Goal: Information Seeking & Learning: Learn about a topic

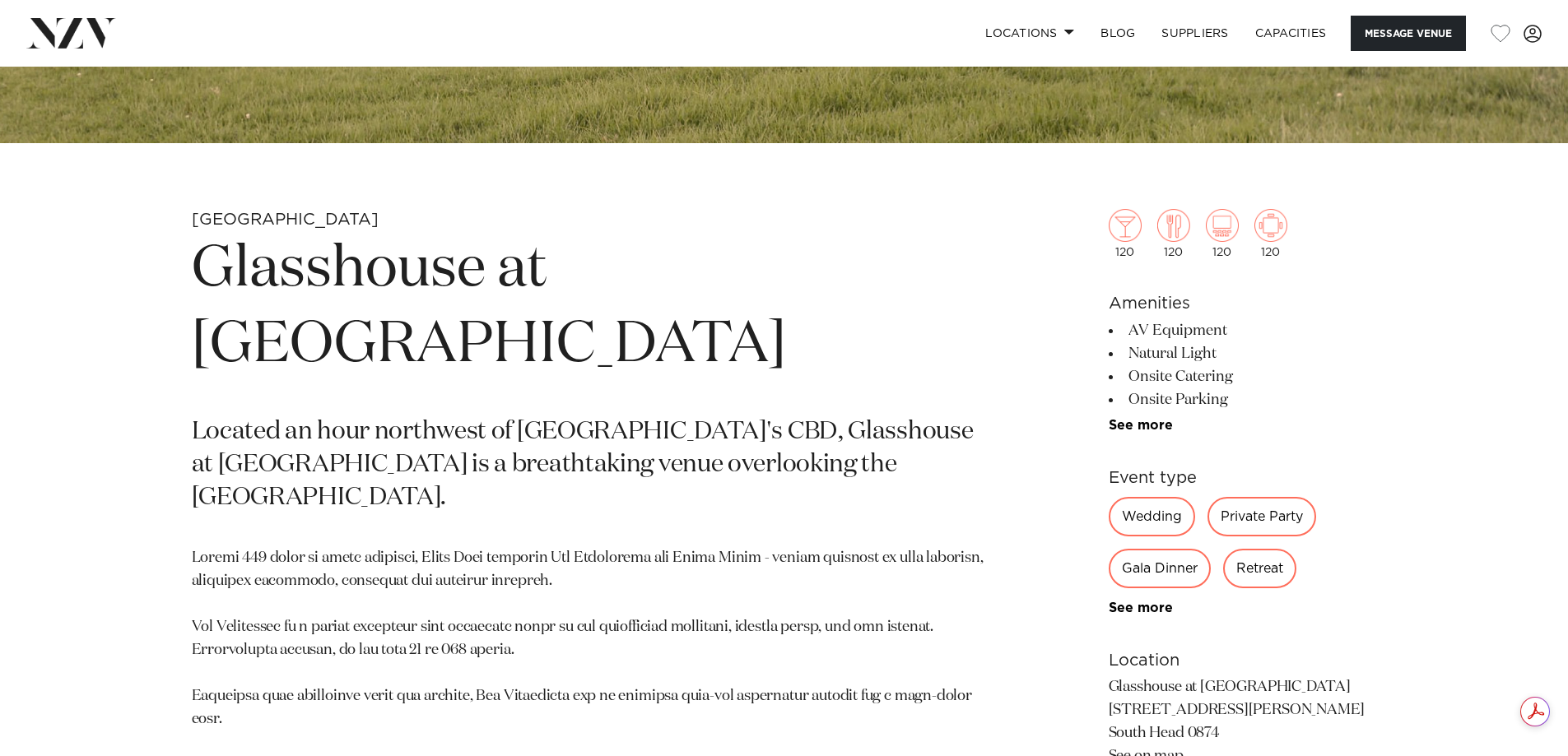
scroll to position [740, 0]
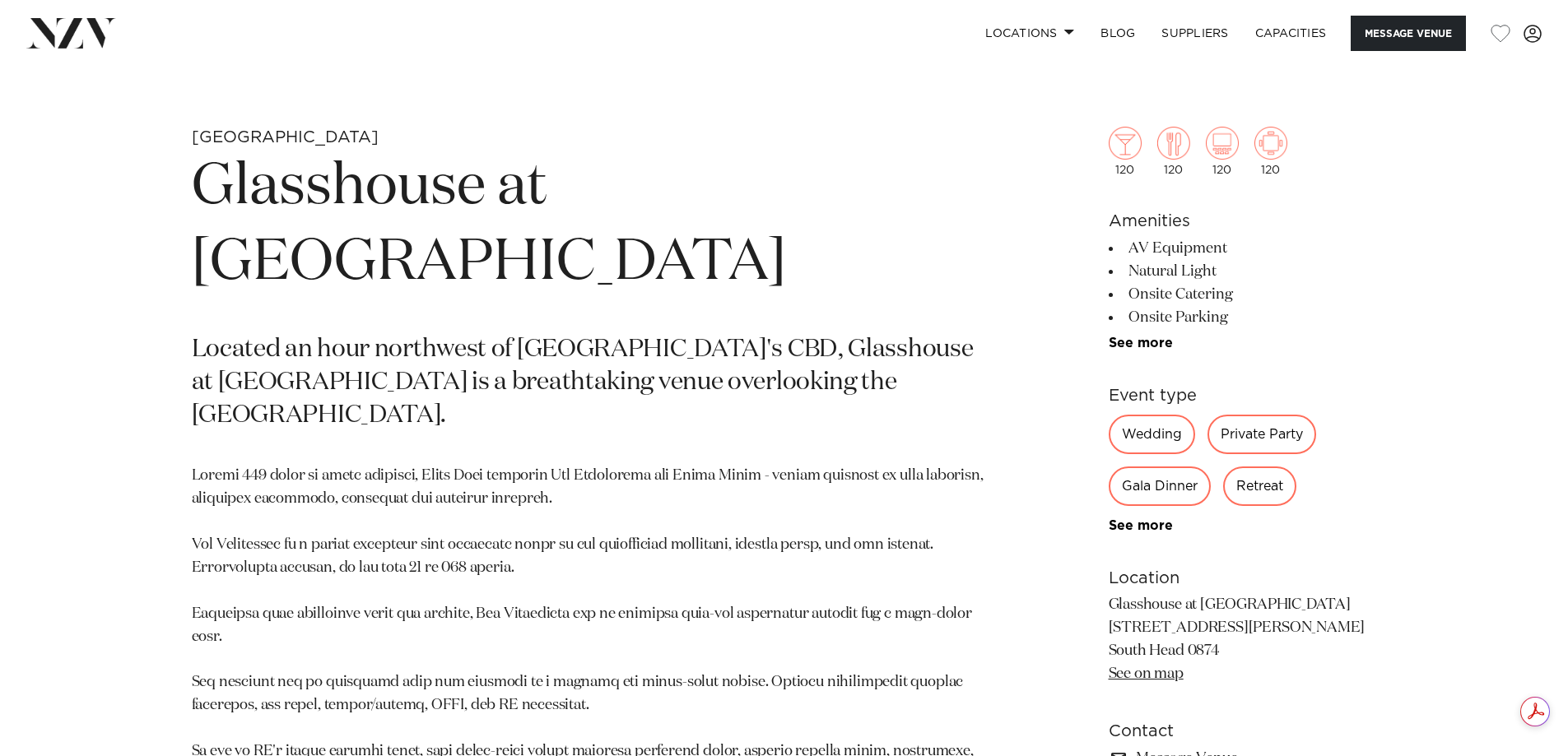
click at [771, 465] on p at bounding box center [592, 717] width 800 height 505
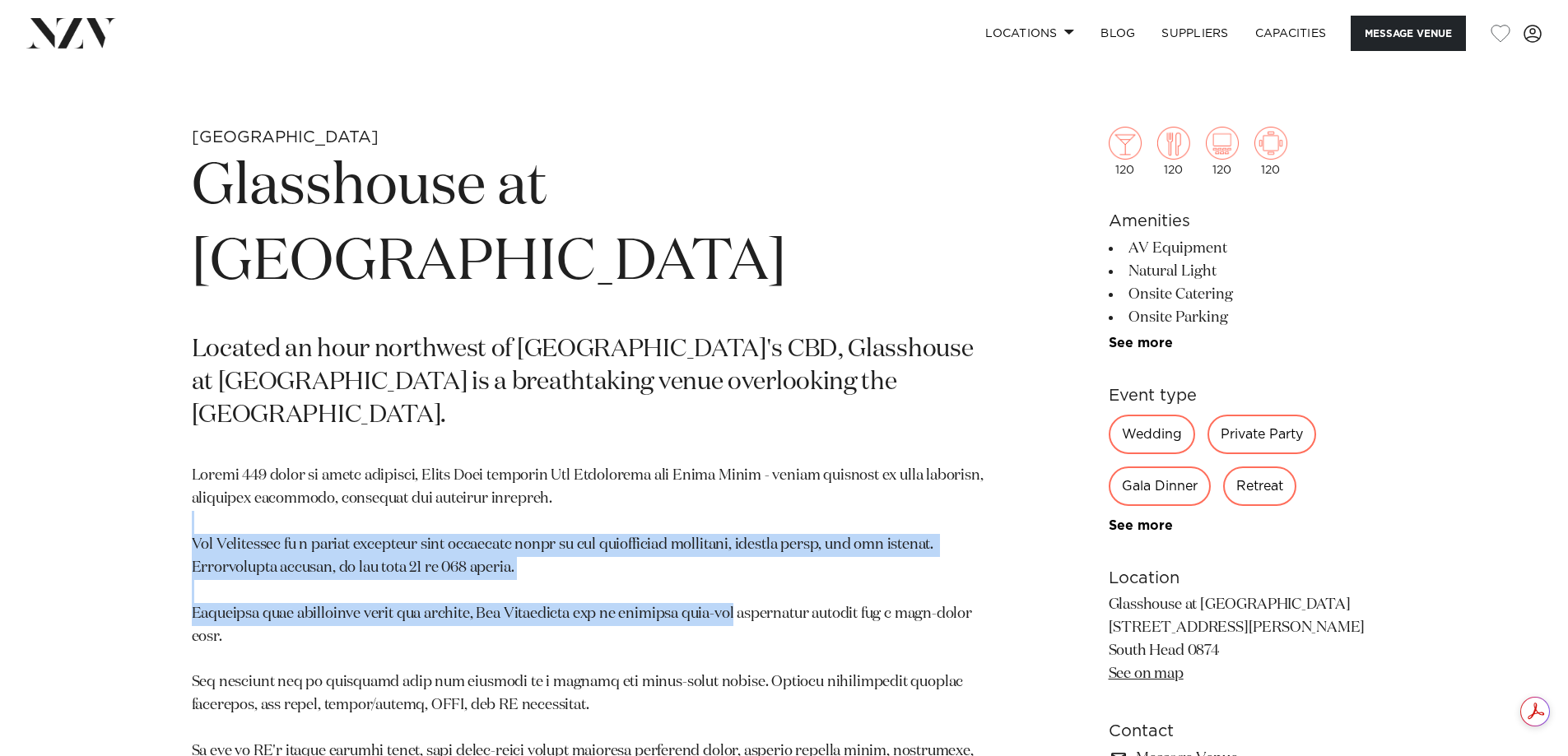
drag, startPoint x: 251, startPoint y: 425, endPoint x: 765, endPoint y: 495, distance: 518.7
click at [765, 495] on p at bounding box center [592, 717] width 800 height 505
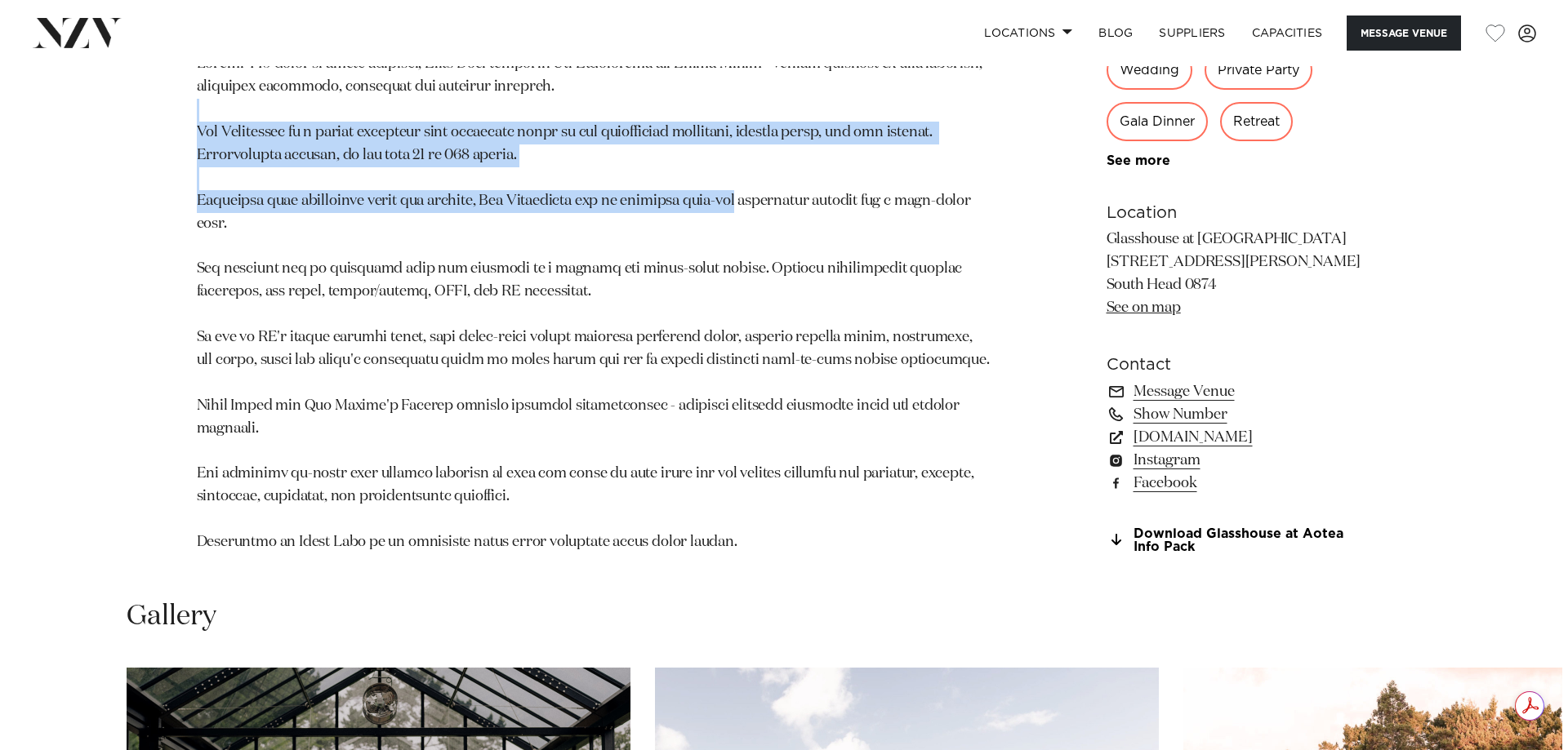
scroll to position [1550, 0]
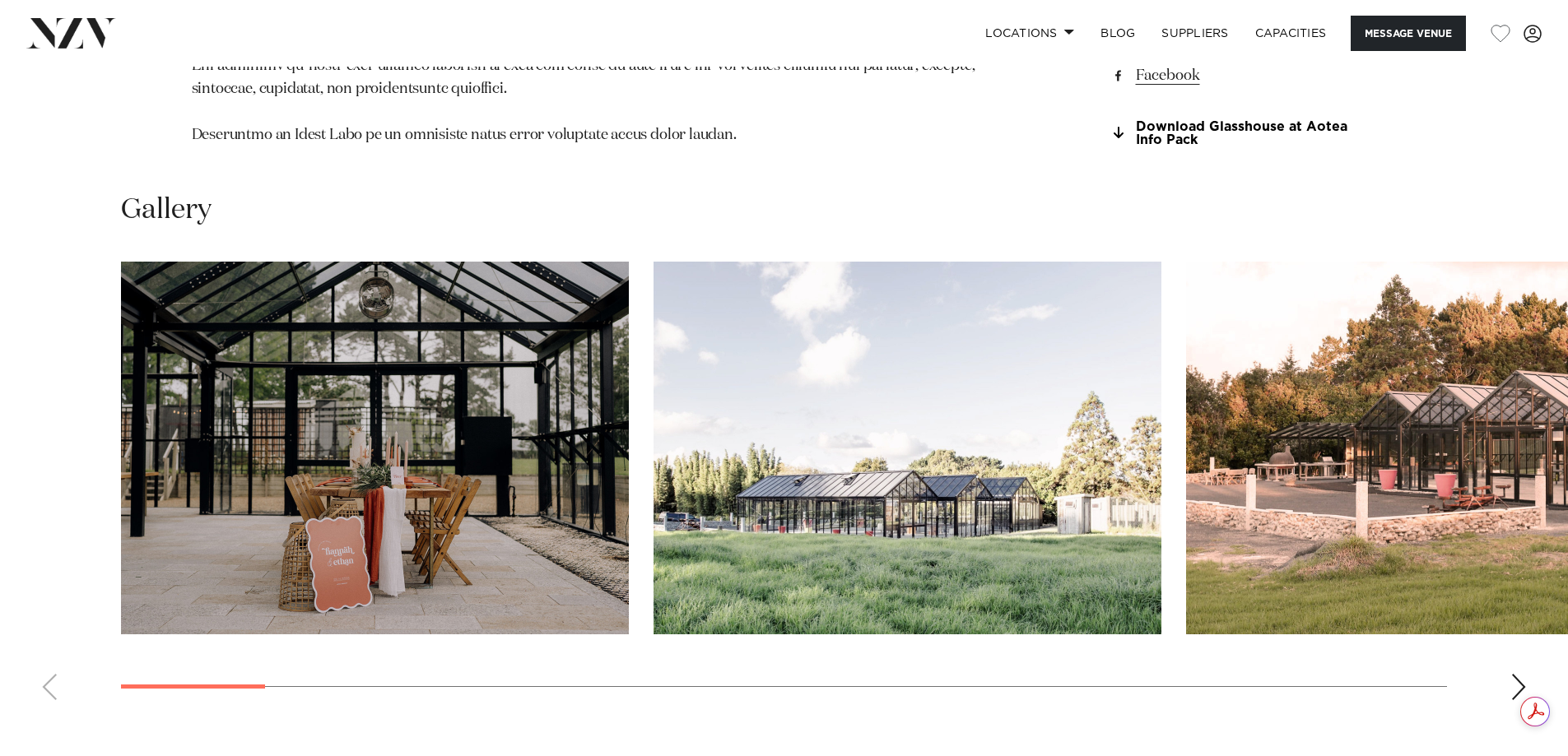
click at [451, 486] on img "1 / 23" at bounding box center [375, 448] width 508 height 372
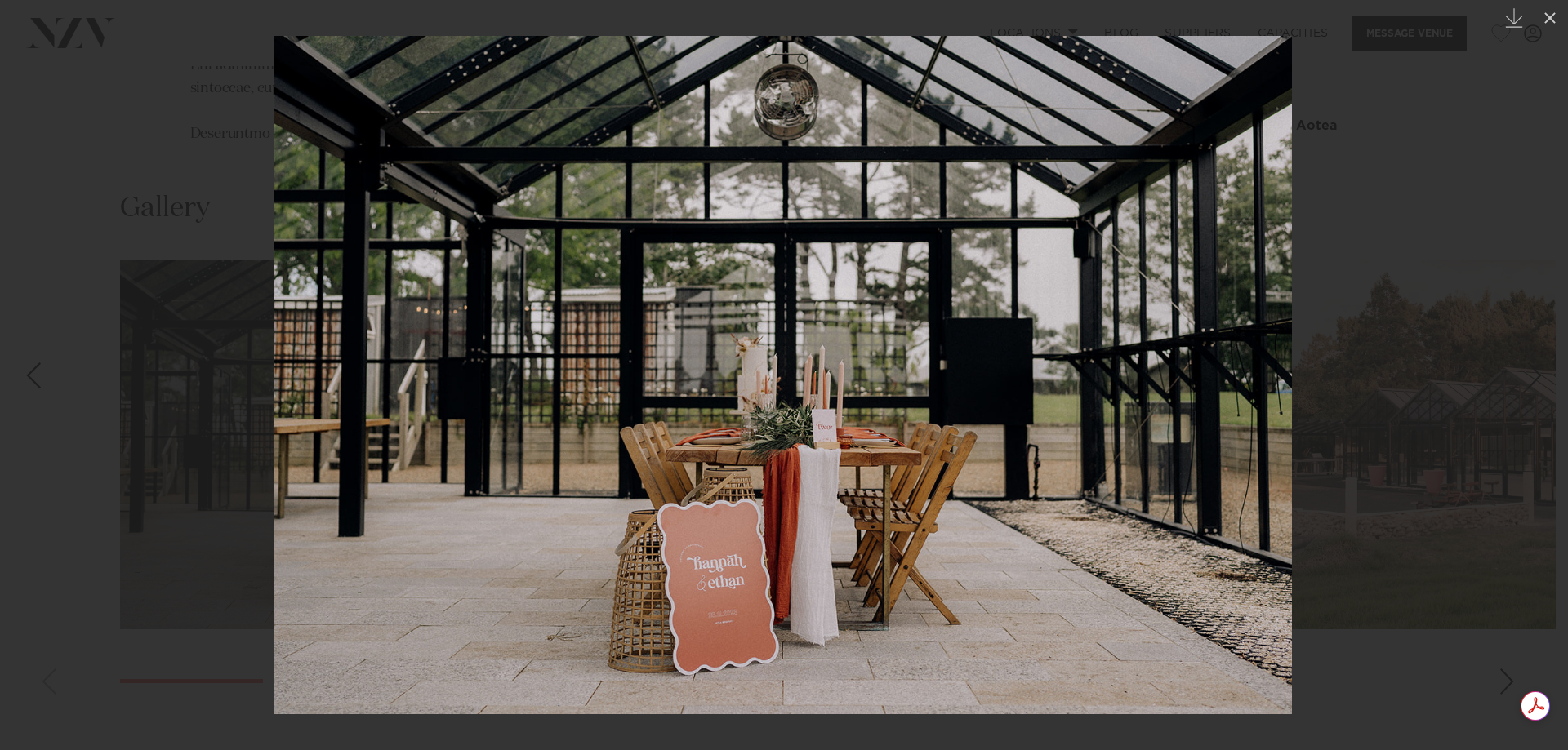
click at [1183, 363] on img at bounding box center [783, 374] width 1017 height 678
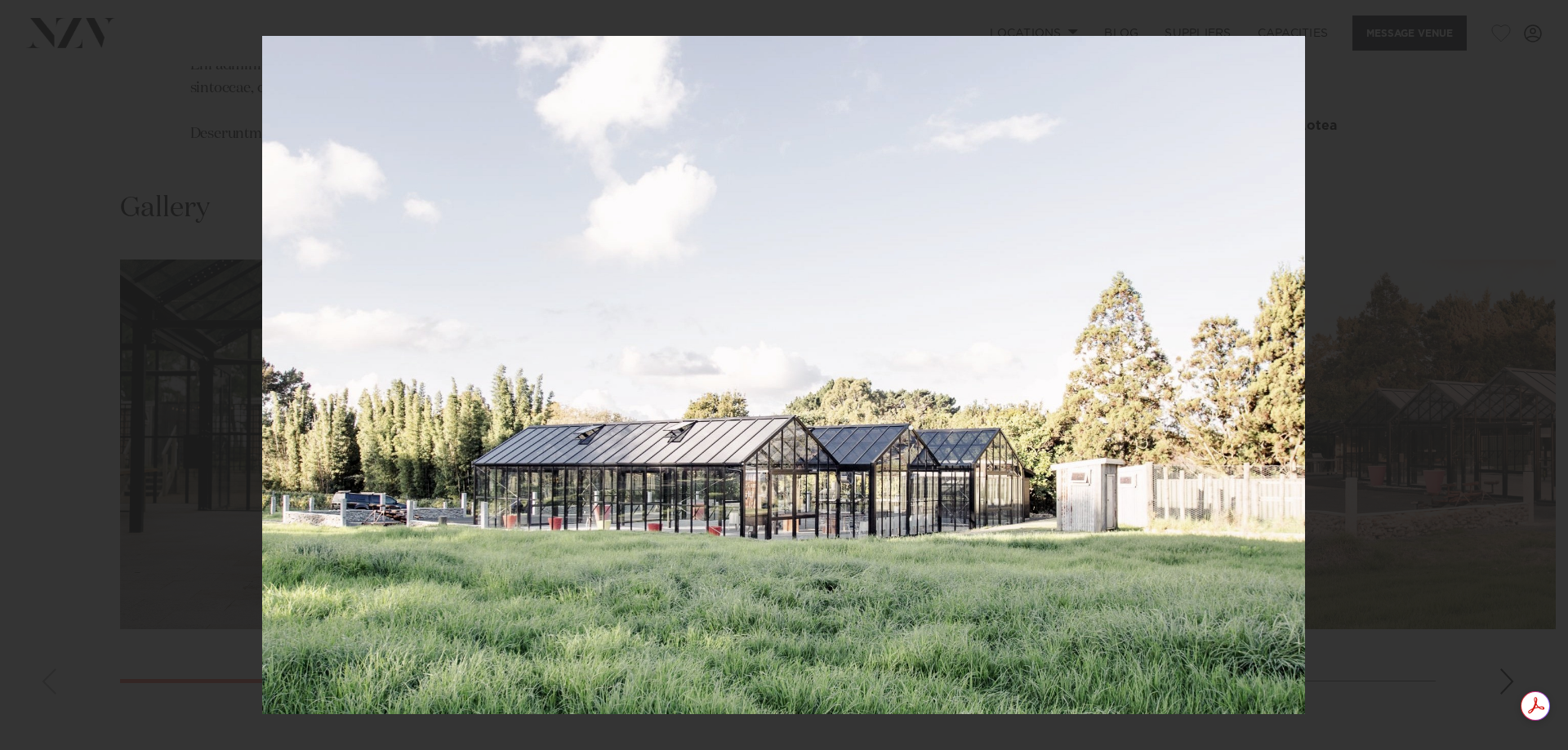
click at [1276, 460] on img at bounding box center [783, 374] width 1043 height 678
